Goal: Check status: Check status

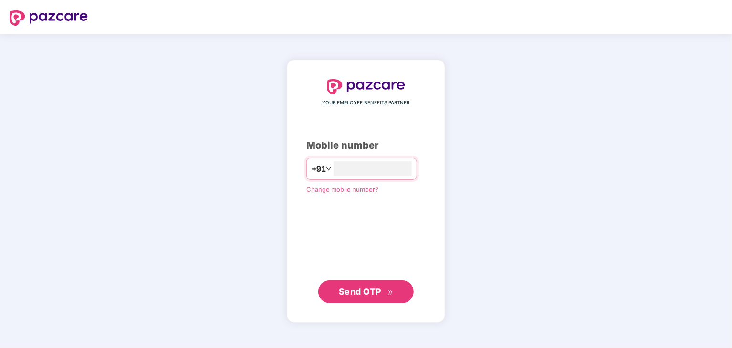
type input "**********"
click at [371, 286] on span "Send OTP" at bounding box center [366, 291] width 55 height 13
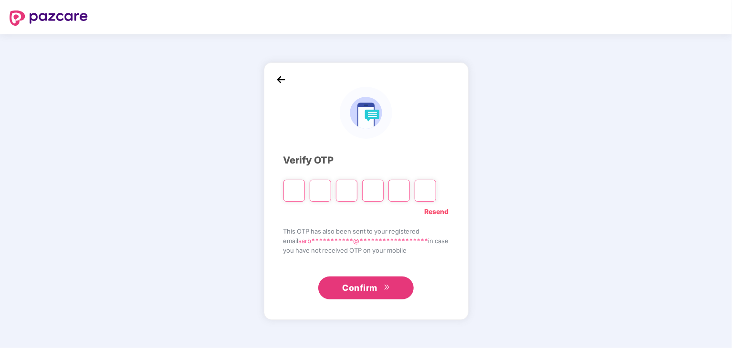
type input "*"
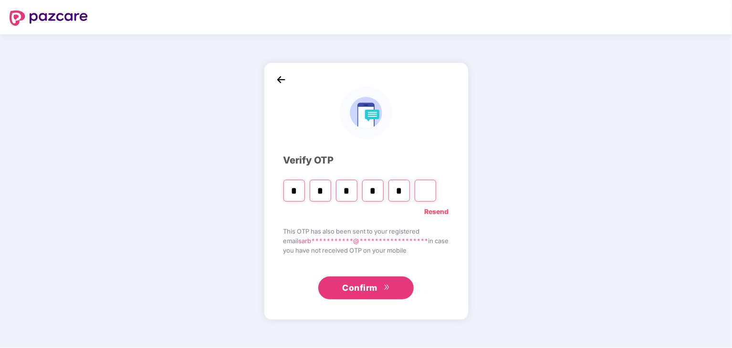
type input "*"
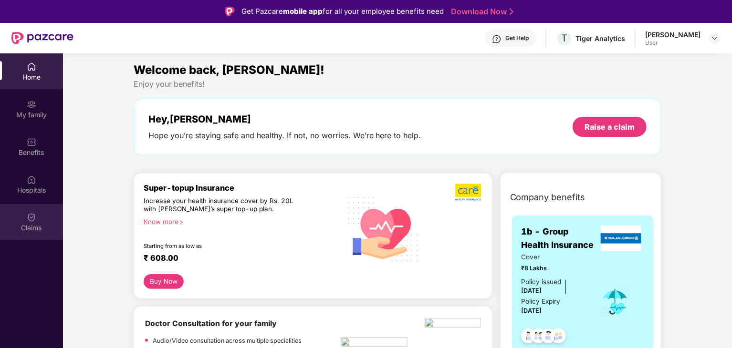
click at [31, 228] on div "Claims" at bounding box center [31, 228] width 63 height 10
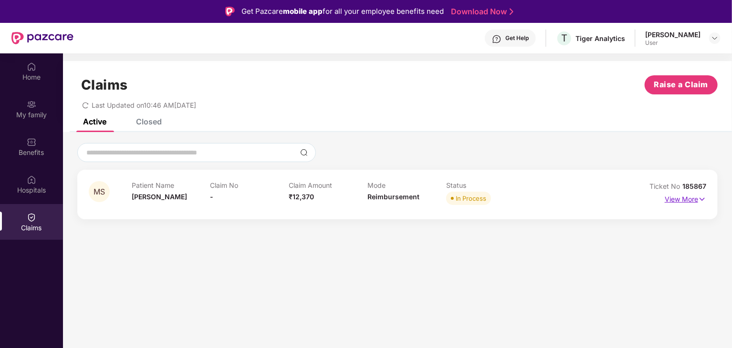
click at [677, 199] on p "View More" at bounding box center [686, 198] width 42 height 13
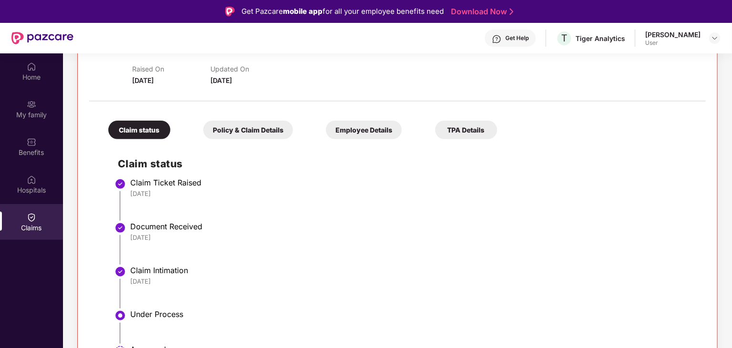
scroll to position [187, 0]
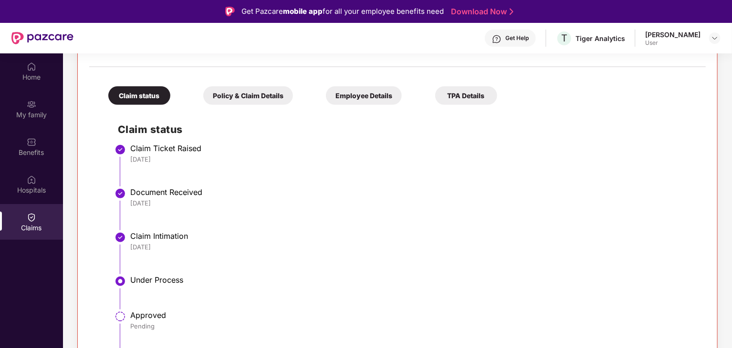
click at [264, 96] on div "Policy & Claim Details" at bounding box center [248, 95] width 90 height 19
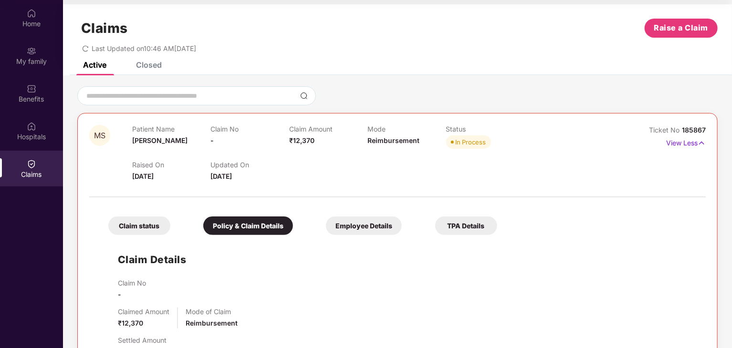
scroll to position [0, 0]
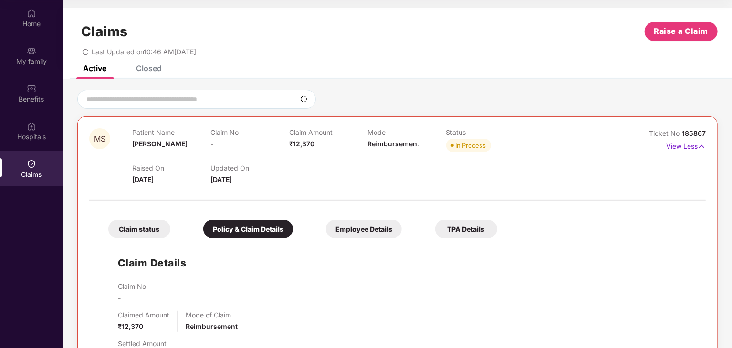
click at [355, 226] on div "Employee Details" at bounding box center [364, 229] width 76 height 19
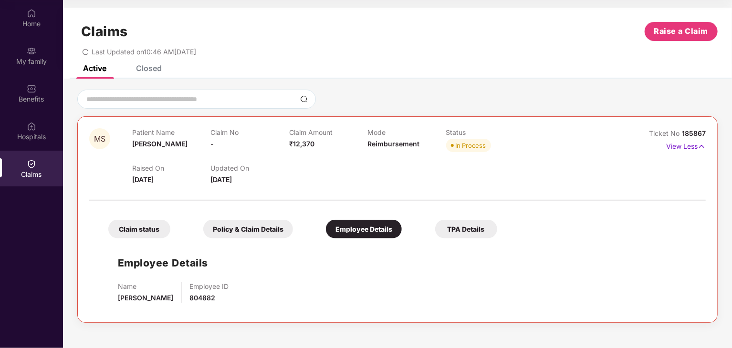
click at [471, 236] on div "TPA Details" at bounding box center [466, 229] width 62 height 19
